Goal: Task Accomplishment & Management: Use online tool/utility

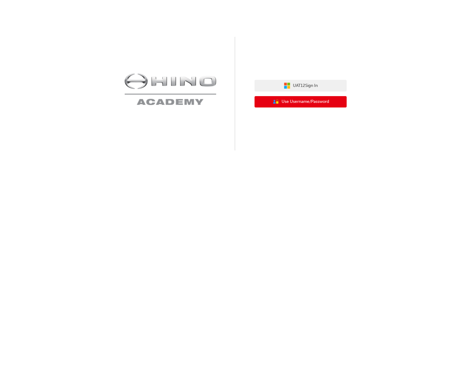
click at [309, 101] on span "Use Username/Password" at bounding box center [305, 101] width 48 height 7
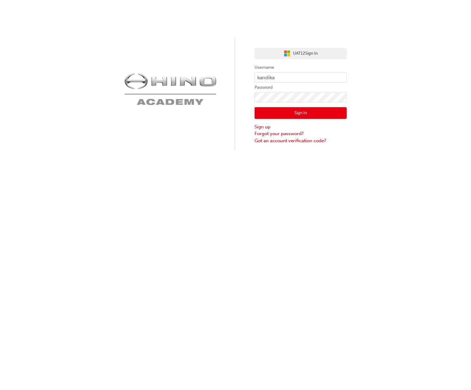
click at [297, 109] on button "Sign In" at bounding box center [300, 113] width 92 height 12
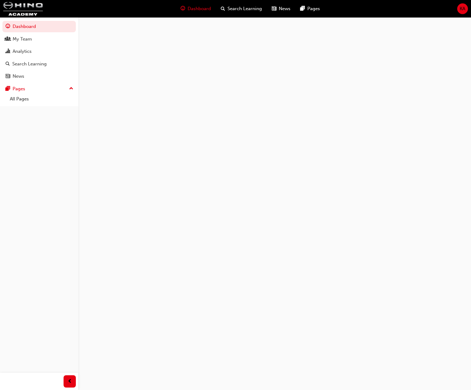
click at [460, 10] on span "KA" at bounding box center [462, 8] width 6 height 7
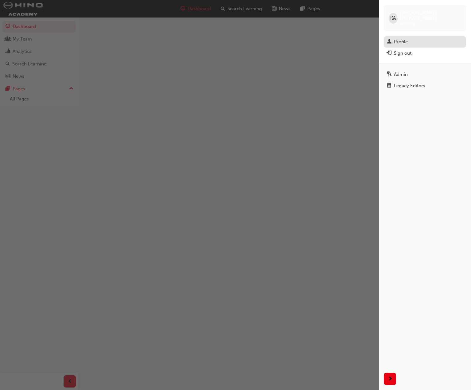
click at [402, 39] on div "Profile" at bounding box center [401, 41] width 14 height 7
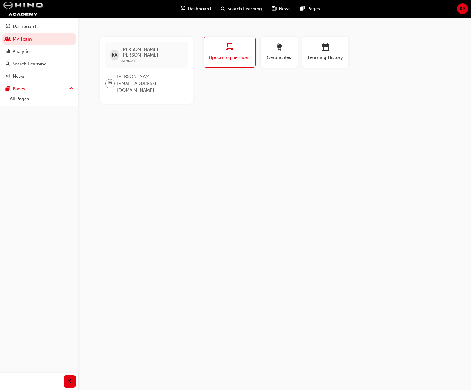
click at [460, 11] on span "KA" at bounding box center [462, 8] width 6 height 7
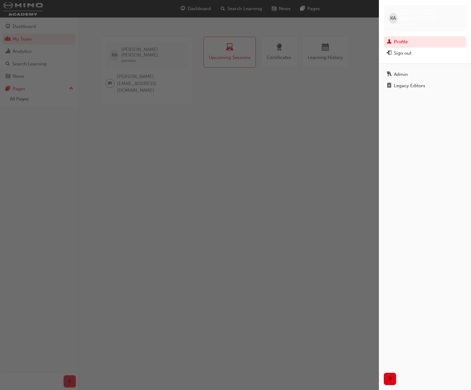
click at [415, 63] on div "Admin Legacy Editors" at bounding box center [425, 215] width 92 height 304
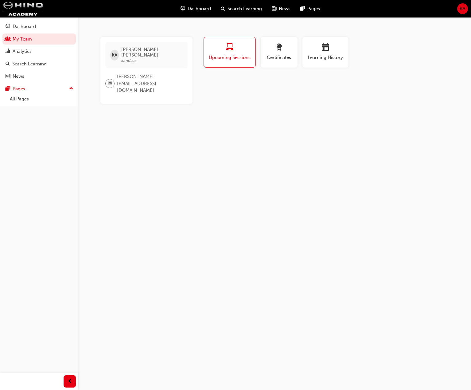
click at [459, 9] on span "KA" at bounding box center [462, 8] width 6 height 7
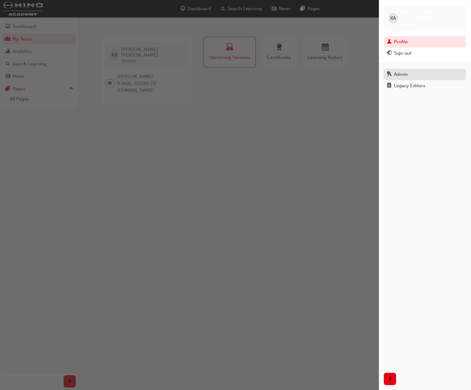
click at [410, 71] on div "Admin" at bounding box center [424, 75] width 76 height 8
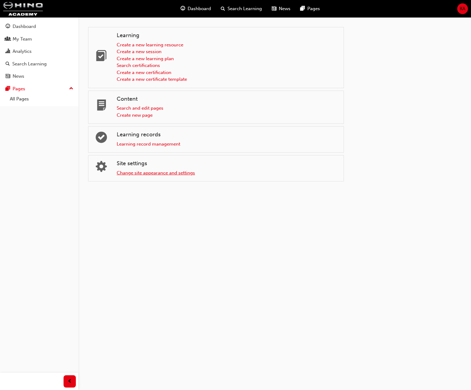
click at [161, 175] on link "Change site appearance and settings" at bounding box center [156, 173] width 78 height 6
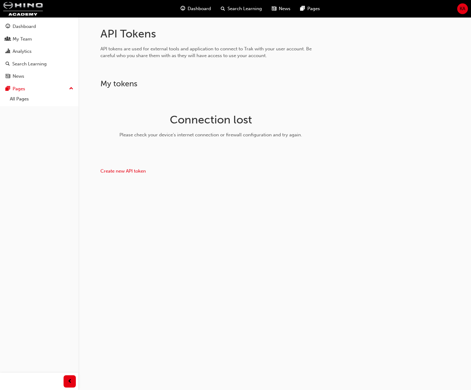
click at [212, 134] on div "Please check your device's internet connection or firewall configuration and tr…" at bounding box center [210, 134] width 194 height 7
click at [166, 129] on div "Connection lost Please check your device's internet connection or firewall conf…" at bounding box center [210, 127] width 199 height 69
click at [136, 173] on link "Create new API token" at bounding box center [122, 171] width 45 height 6
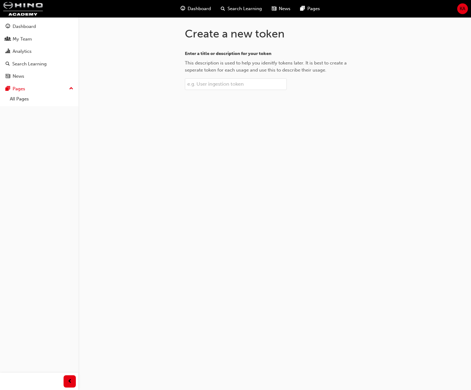
click at [241, 88] on input "Enter a title or description for your token This description is used to help yo…" at bounding box center [236, 84] width 102 height 12
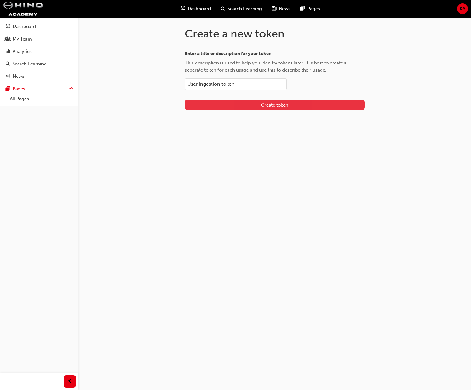
type input "User ingestion token"
click at [258, 106] on button "Create token" at bounding box center [275, 105] width 180 height 10
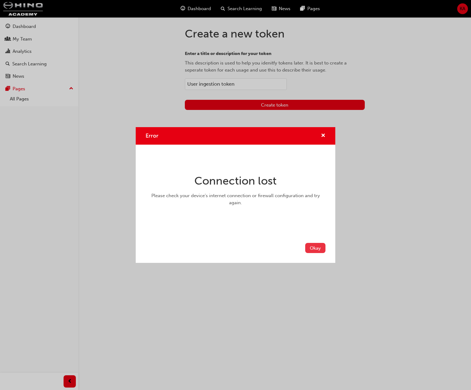
click at [310, 250] on button "Okay" at bounding box center [315, 248] width 20 height 10
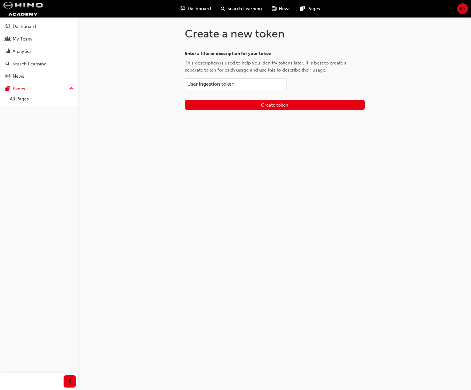
click at [310, 245] on div "Create a new token Enter a title or description for your token This description…" at bounding box center [235, 195] width 471 height 390
click at [307, 105] on button "Create token" at bounding box center [275, 105] width 180 height 10
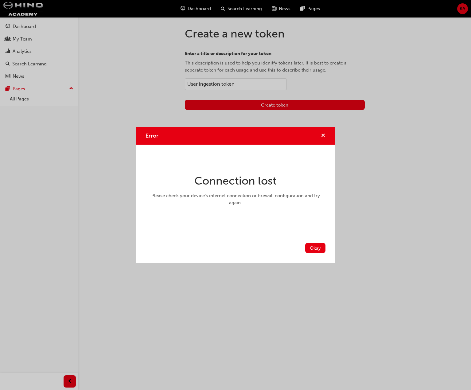
click at [323, 136] on span "cross-icon" at bounding box center [323, 136] width 5 height 6
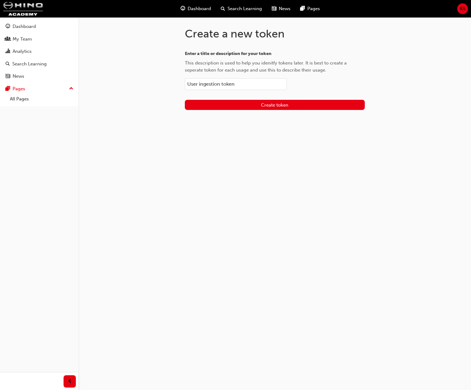
click at [467, 11] on div "KA" at bounding box center [462, 8] width 11 height 11
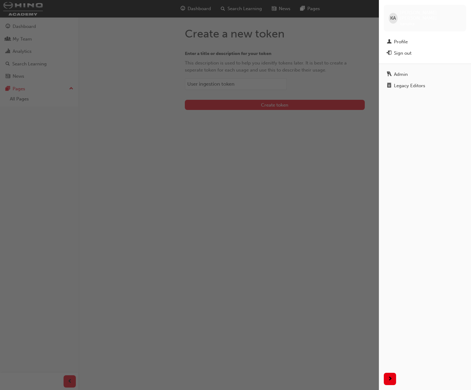
click at [269, 256] on div "button" at bounding box center [189, 195] width 379 height 390
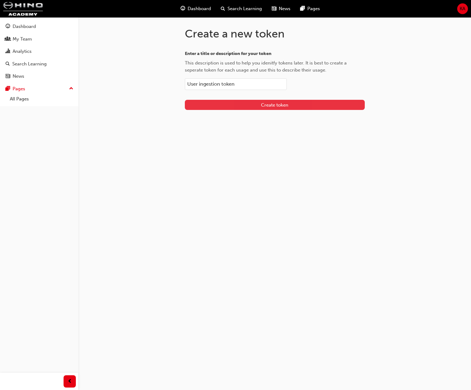
click at [296, 103] on button "Create token" at bounding box center [275, 105] width 180 height 10
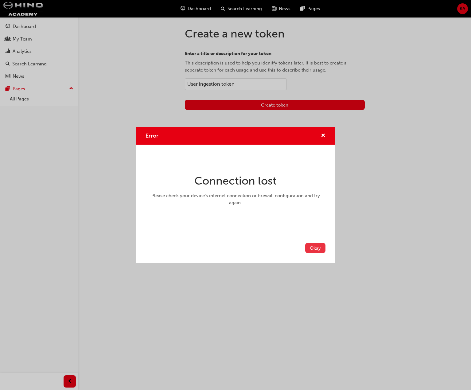
click at [310, 251] on button "Okay" at bounding box center [315, 248] width 20 height 10
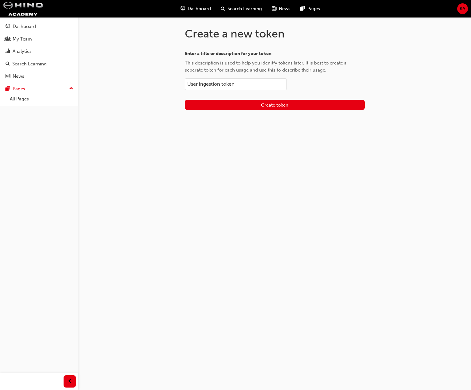
click at [463, 6] on span "KA" at bounding box center [462, 8] width 6 height 7
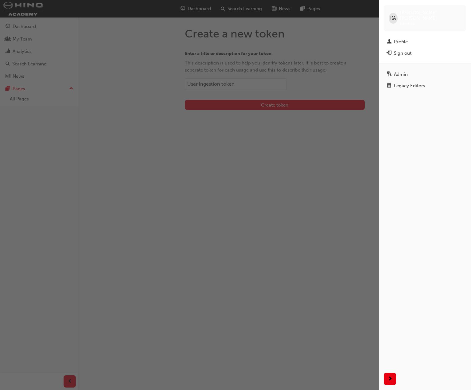
click at [314, 63] on div "button" at bounding box center [189, 195] width 379 height 390
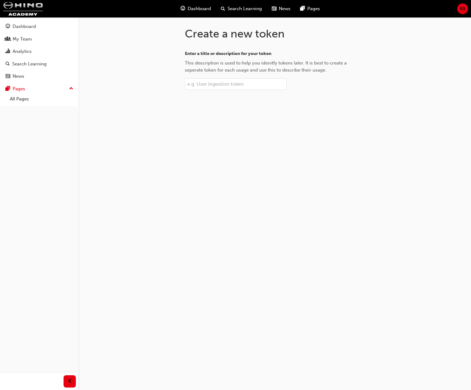
click at [210, 84] on input "Enter a title or description for your token This description is used to help yo…" at bounding box center [236, 84] width 102 height 12
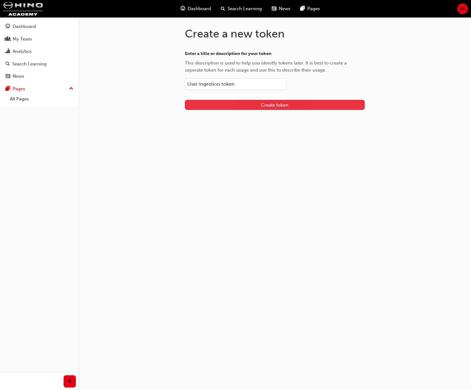
type input "User ingestion token"
click at [222, 101] on button "Create token" at bounding box center [275, 105] width 180 height 10
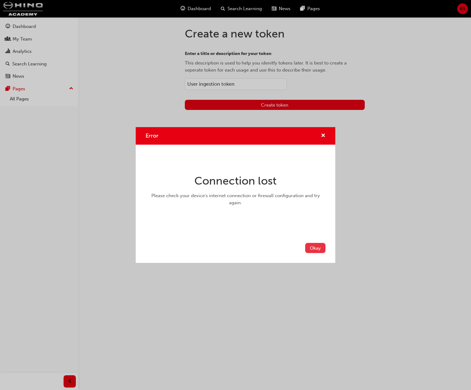
click at [318, 248] on button "Okay" at bounding box center [315, 248] width 20 height 10
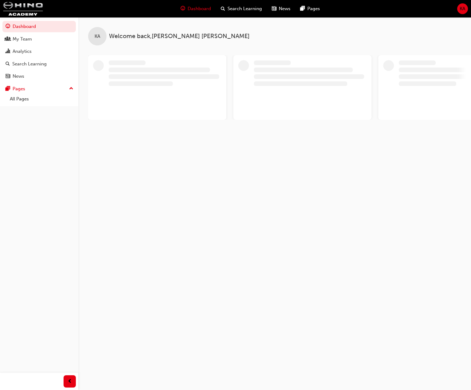
click at [463, 9] on span "KA" at bounding box center [462, 8] width 6 height 7
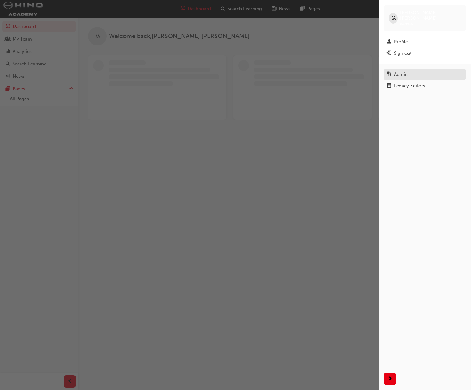
click at [409, 69] on link "Admin" at bounding box center [424, 74] width 82 height 11
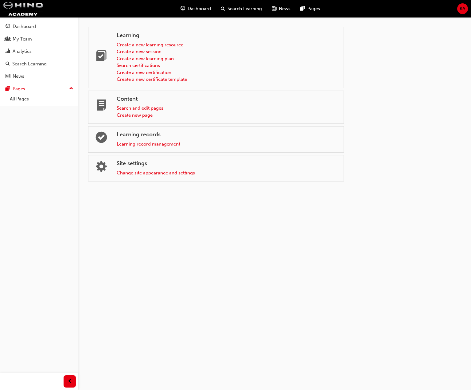
click at [160, 174] on link "Change site appearance and settings" at bounding box center [156, 173] width 78 height 6
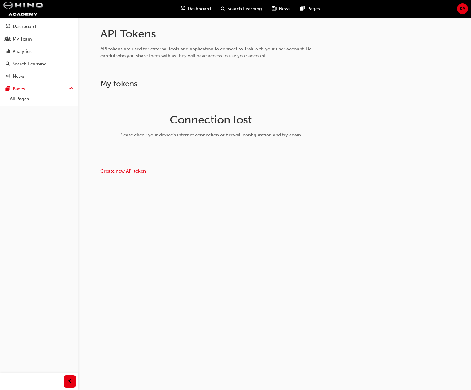
click at [302, 194] on div "API Tokens API tokens are used for external tools and application to connect to…" at bounding box center [274, 113] width 368 height 172
click at [211, 221] on div "API Tokens API tokens are used for external tools and application to connect to…" at bounding box center [235, 195] width 471 height 390
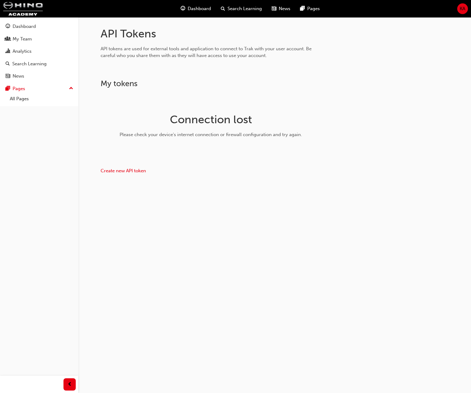
click at [362, 157] on div "API Tokens API tokens are used for external tools and application to connect to…" at bounding box center [275, 113] width 368 height 172
click at [278, 56] on div "API Tokens API tokens are used for external tools and application to connect to…" at bounding box center [211, 101] width 221 height 148
